Goal: Transaction & Acquisition: Subscribe to service/newsletter

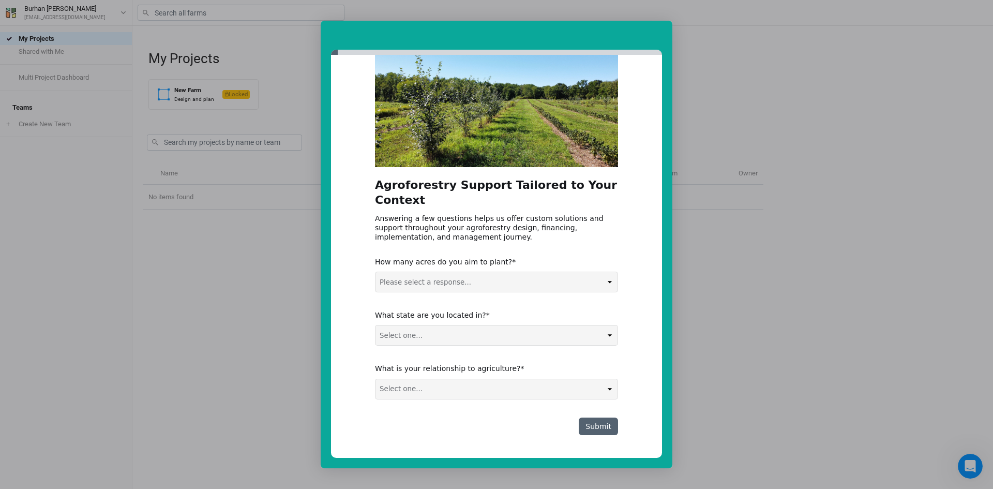
scroll to position [51, 0]
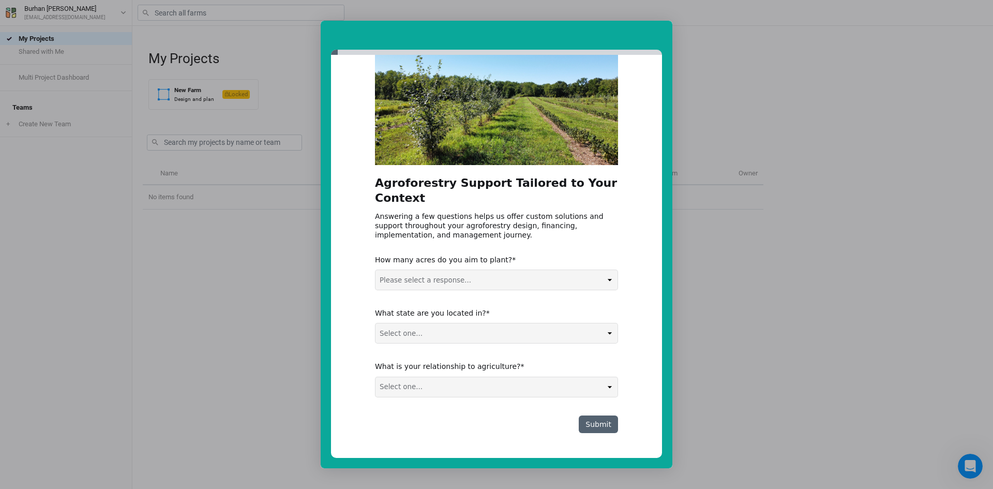
click at [571, 284] on select "Please select a response... 0-5 acres 5-50 acres 50-100 acres 100+ acres" at bounding box center [496, 280] width 242 height 20
select select "5-50 acres"
click at [375, 270] on select "Please select a response... 0-5 acres 5-50 acres 50-100 acres 100+ acres" at bounding box center [496, 280] width 242 height 20
click at [445, 335] on select "Select one... Non-US AL AK AZ AR CA CO CT DE FL [GEOGRAPHIC_DATA] HI ID IL IN I…" at bounding box center [496, 333] width 242 height 20
select select "[GEOGRAPHIC_DATA]"
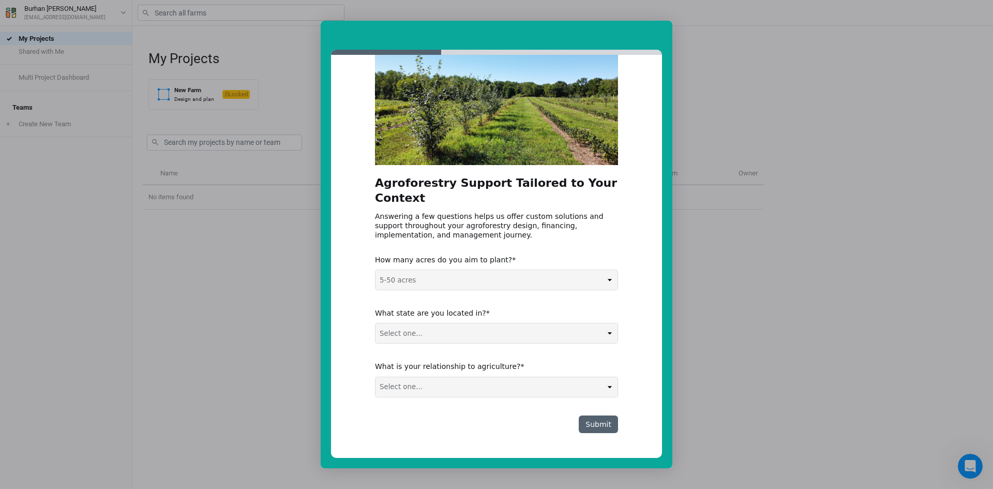
click at [375, 323] on select "Select one... Non-US AL AK AZ AR CA CO CT DE FL [GEOGRAPHIC_DATA] HI ID IL IN I…" at bounding box center [496, 333] width 242 height 20
click at [477, 394] on select "Select one... Agribusiness / Co-op Farmer / Landowner Agri-Food Supply Chain Fo…" at bounding box center [496, 387] width 242 height 20
click at [375, 377] on select "Select one... Agribusiness / Co-op Farmer / Landowner Agri-Food Supply Chain Fo…" at bounding box center [496, 387] width 242 height 20
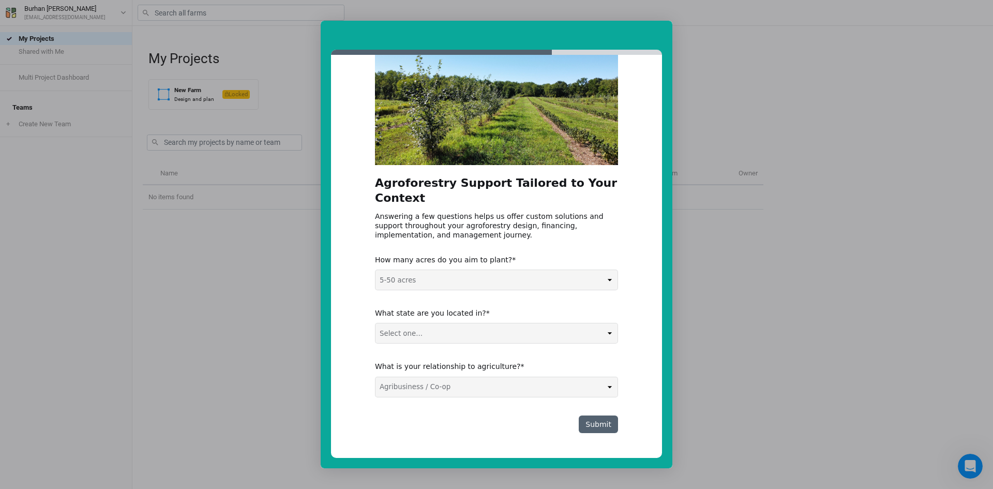
click at [525, 383] on select "Select one... Agribusiness / Co-op Farmer / Landowner Agri-Food Supply Chain Fo…" at bounding box center [496, 387] width 242 height 20
click at [473, 429] on div "Submit" at bounding box center [496, 424] width 243 height 18
click at [507, 388] on select "Select one... Agribusiness / Co-op Farmer / Landowner Agri-Food Supply Chain Fo…" at bounding box center [496, 387] width 242 height 20
select select "Financial Services / REIT / Developer"
click at [375, 377] on select "Select one... Agribusiness / Co-op Farmer / Landowner Agri-Food Supply Chain Fo…" at bounding box center [496, 387] width 242 height 20
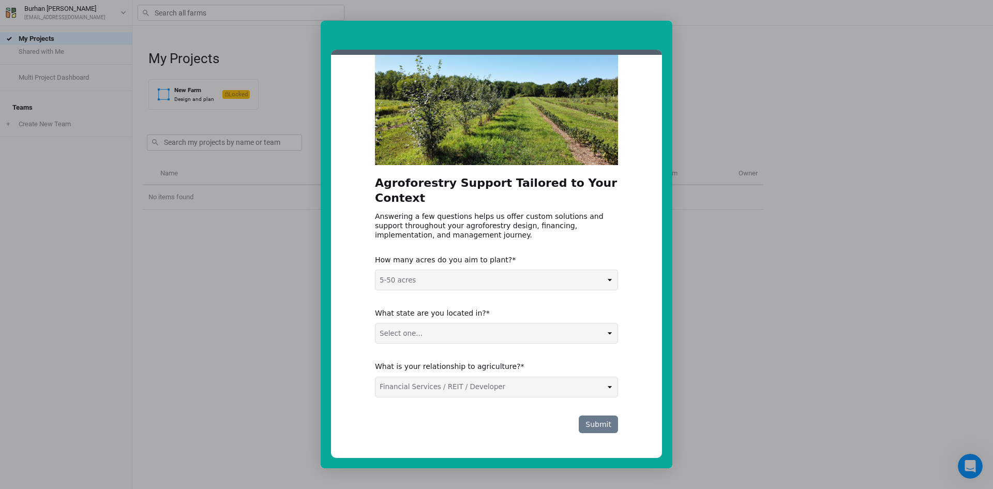
click at [600, 420] on button "Submit" at bounding box center [598, 424] width 39 height 18
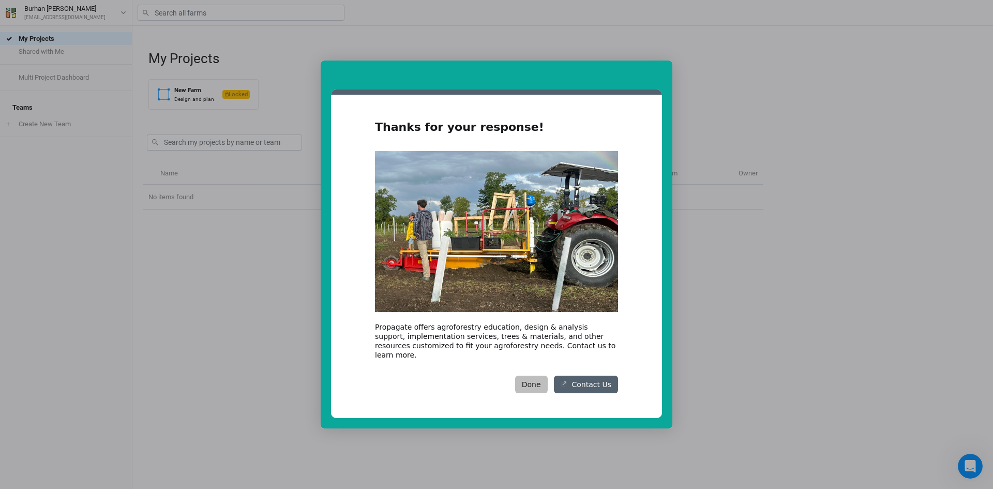
click at [536, 384] on button "Done" at bounding box center [531, 384] width 33 height 18
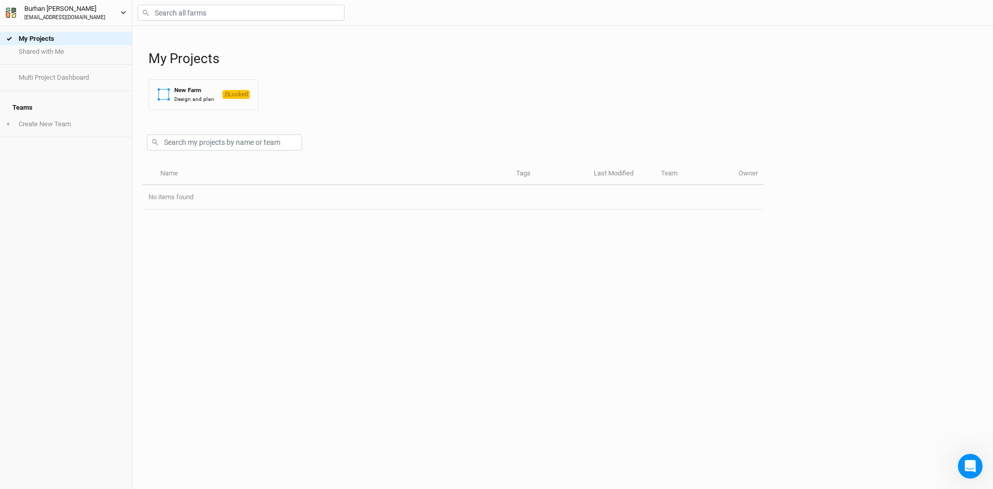
click at [104, 12] on button "[PERSON_NAME] [PERSON_NAME][EMAIL_ADDRESS][DOMAIN_NAME]" at bounding box center [66, 12] width 122 height 19
click at [122, 10] on icon "button" at bounding box center [123, 13] width 6 height 6
click at [303, 109] on div "My Projects New Farm Design and plan Locked" at bounding box center [565, 72] width 834 height 92
click at [221, 103] on button "New Farm Design and plan Locked" at bounding box center [203, 94] width 110 height 31
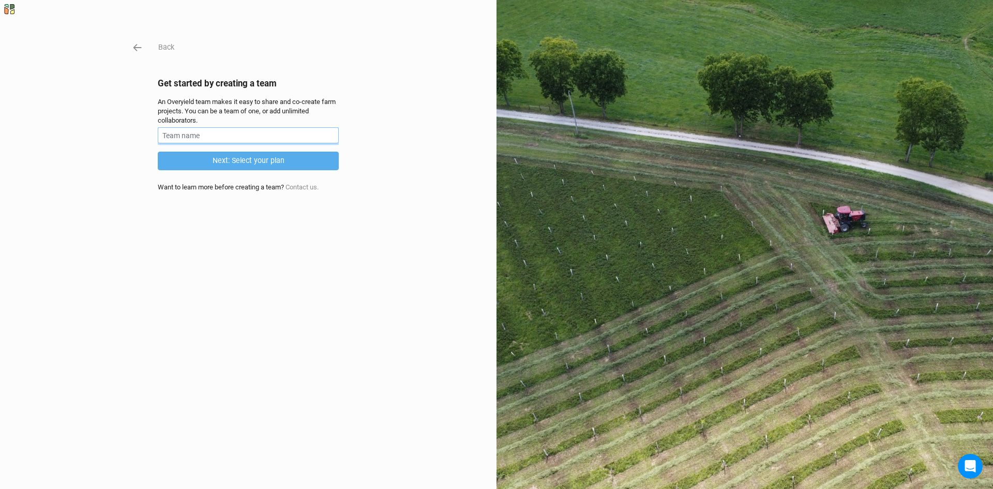
click at [276, 135] on input "text" at bounding box center [248, 135] width 181 height 16
type input "deHaati Forests"
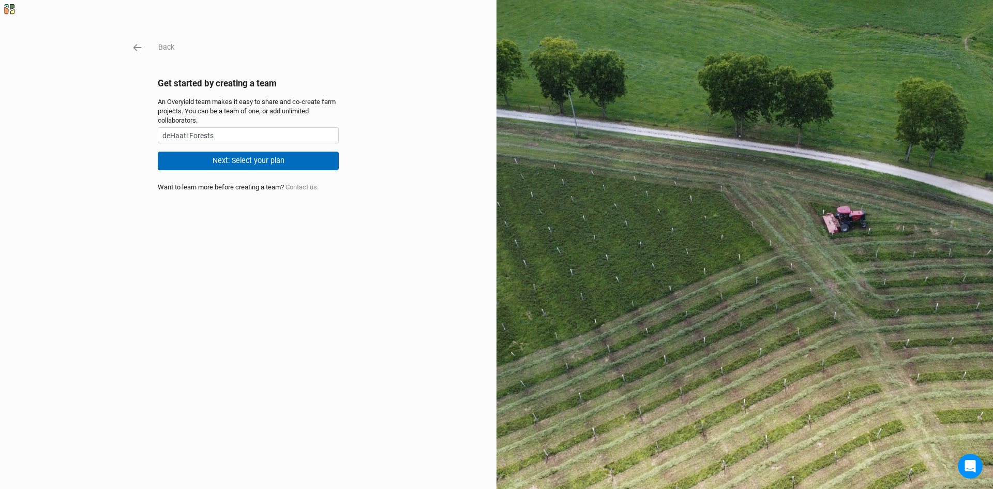
click at [242, 155] on button "Next: Select your plan" at bounding box center [248, 161] width 181 height 18
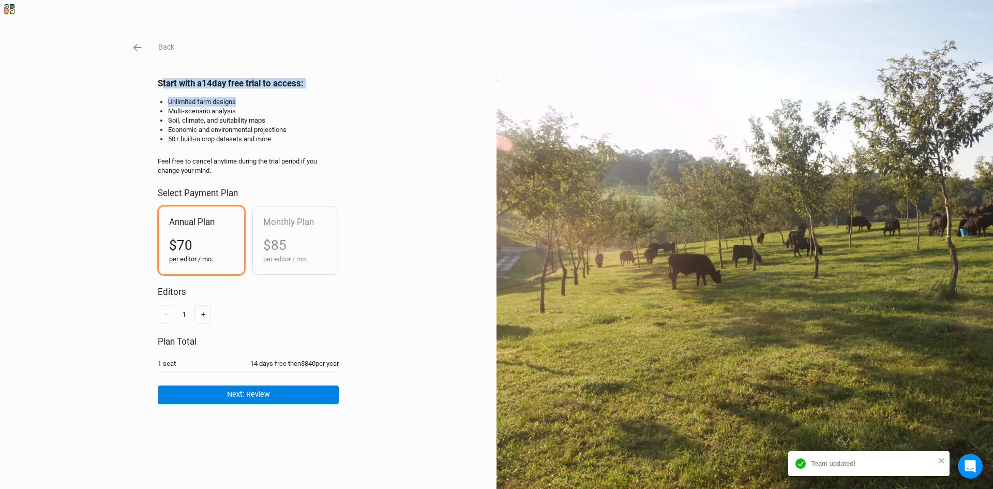
drag, startPoint x: 159, startPoint y: 83, endPoint x: 328, endPoint y: 90, distance: 169.8
click at [328, 90] on div "Start with a 14 day free trial to access: Unlimited farm designs Multi-scenario…" at bounding box center [248, 176] width 181 height 196
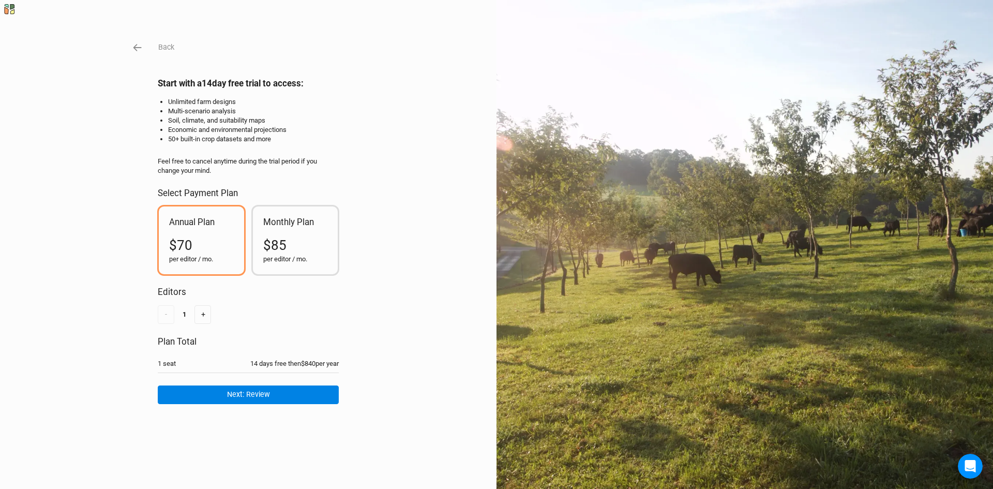
click at [296, 237] on div "$85" at bounding box center [295, 245] width 65 height 19
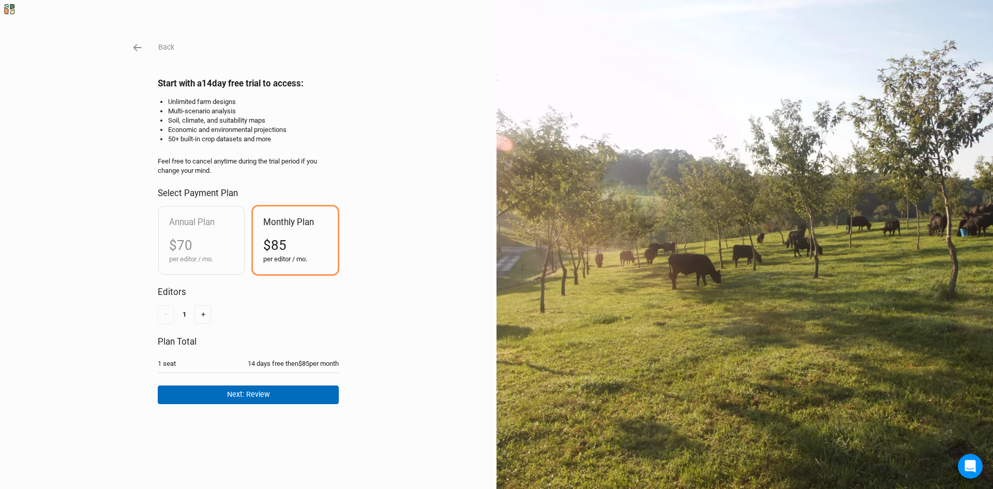
click at [247, 396] on button "Next: Review" at bounding box center [248, 394] width 181 height 18
